Goal: Information Seeking & Learning: Check status

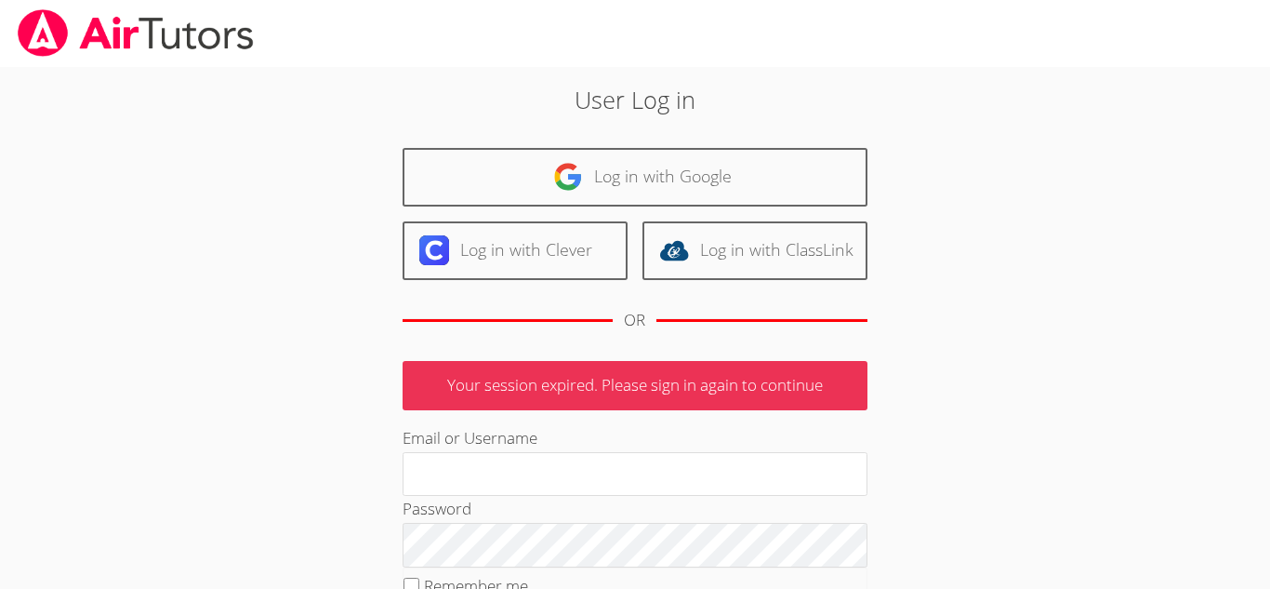
click at [464, 31] on div at bounding box center [635, 33] width 1270 height 67
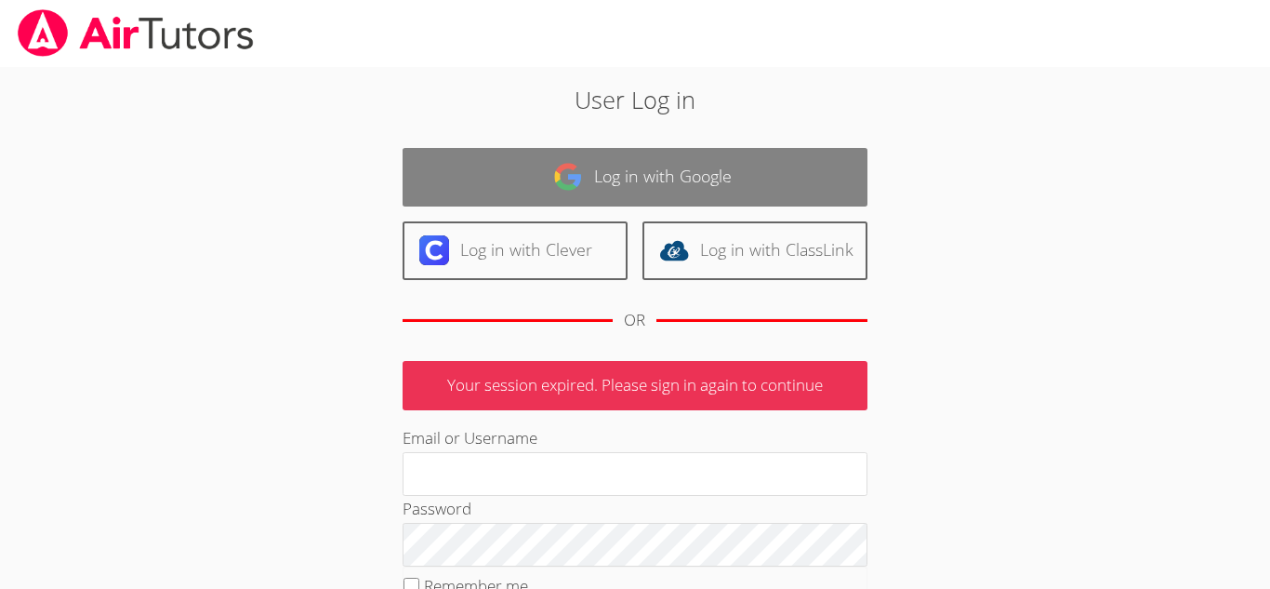
click at [507, 178] on link "Log in with Google" at bounding box center [635, 177] width 465 height 59
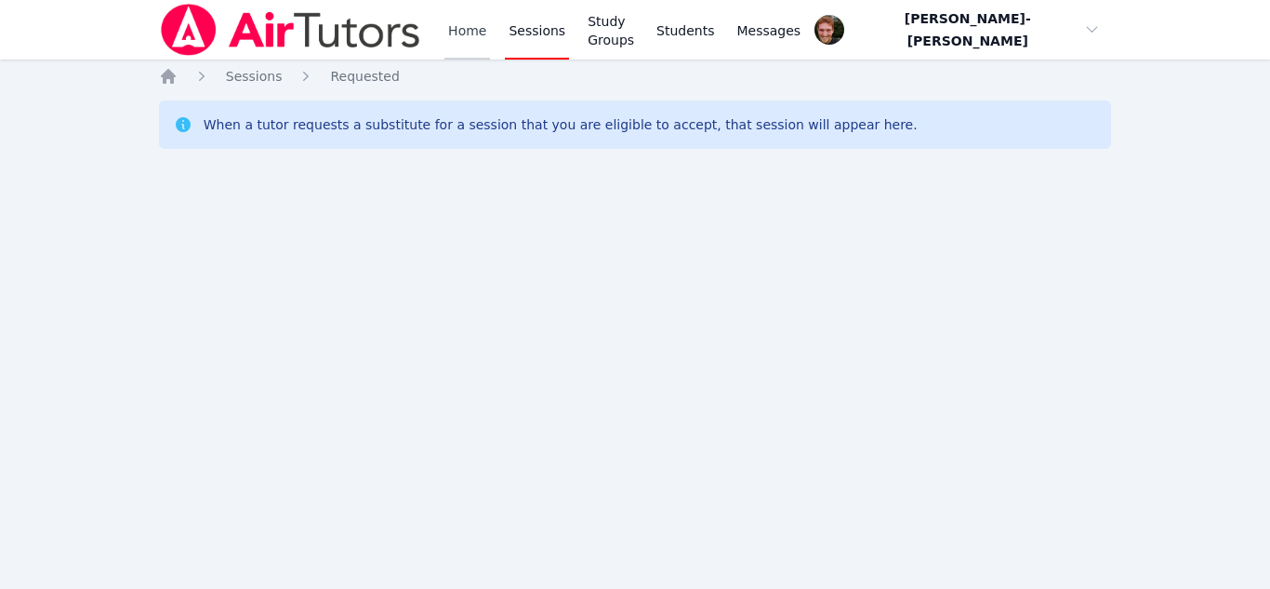
click at [469, 37] on link "Home" at bounding box center [467, 30] width 46 height 60
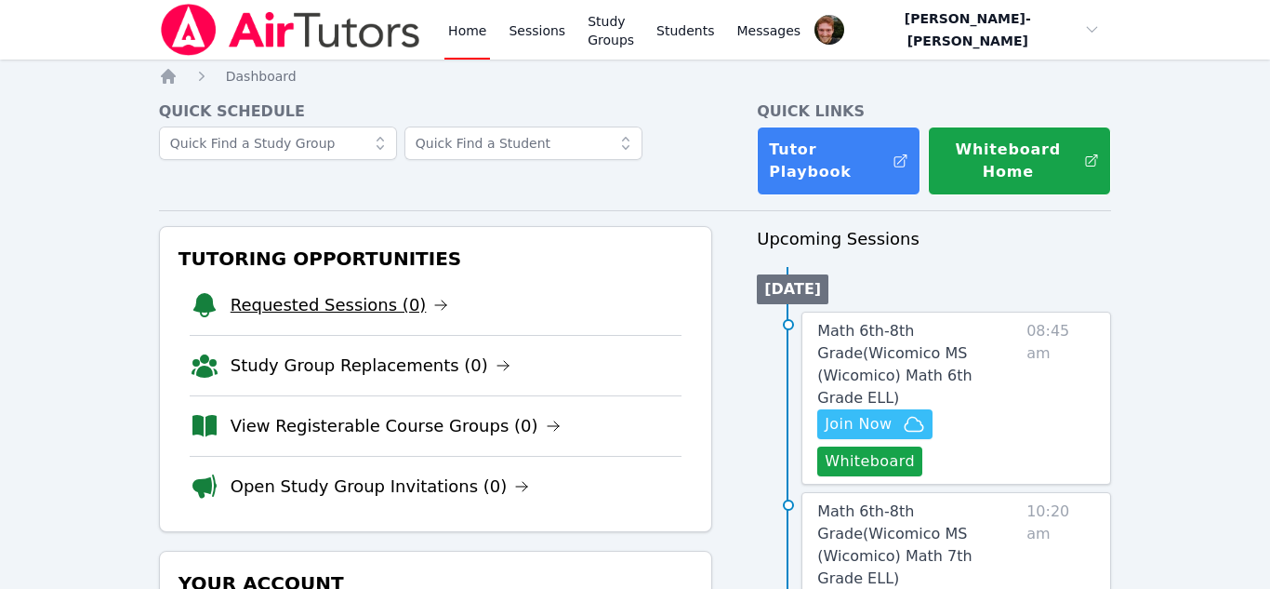
click at [327, 292] on link "Requested Sessions (0)" at bounding box center [340, 305] width 218 height 26
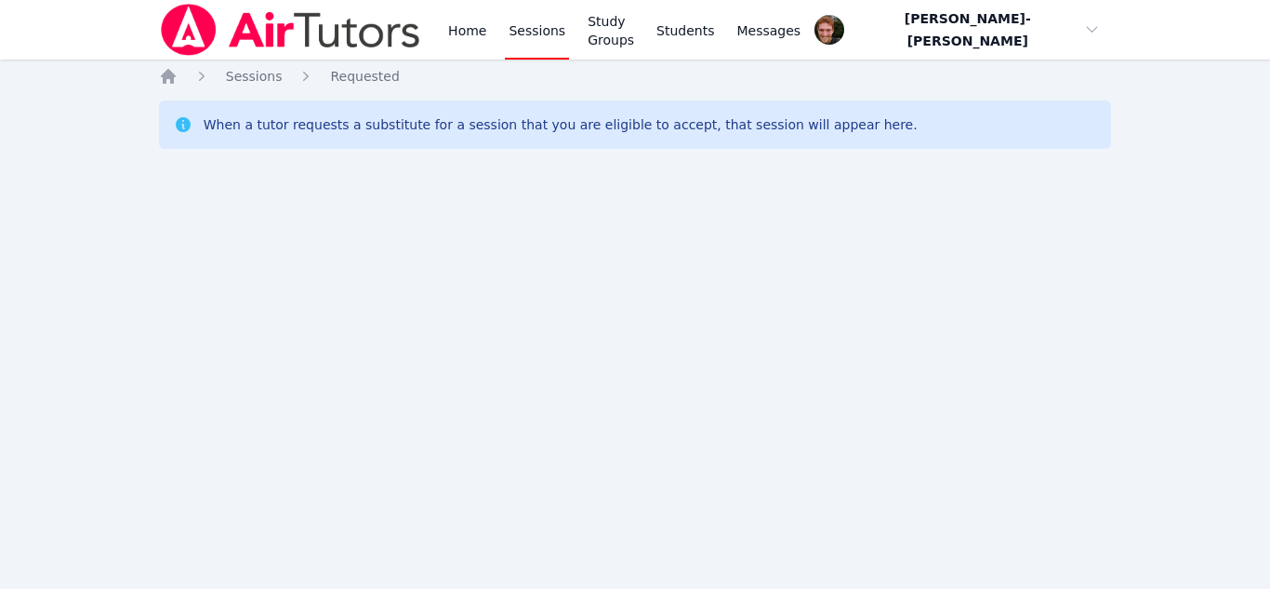
click at [105, 175] on div "Home Sessions Study Groups Students Messages Open user menu Vincent Astray-Cane…" at bounding box center [635, 294] width 1270 height 589
